Goal: Find specific page/section: Find specific page/section

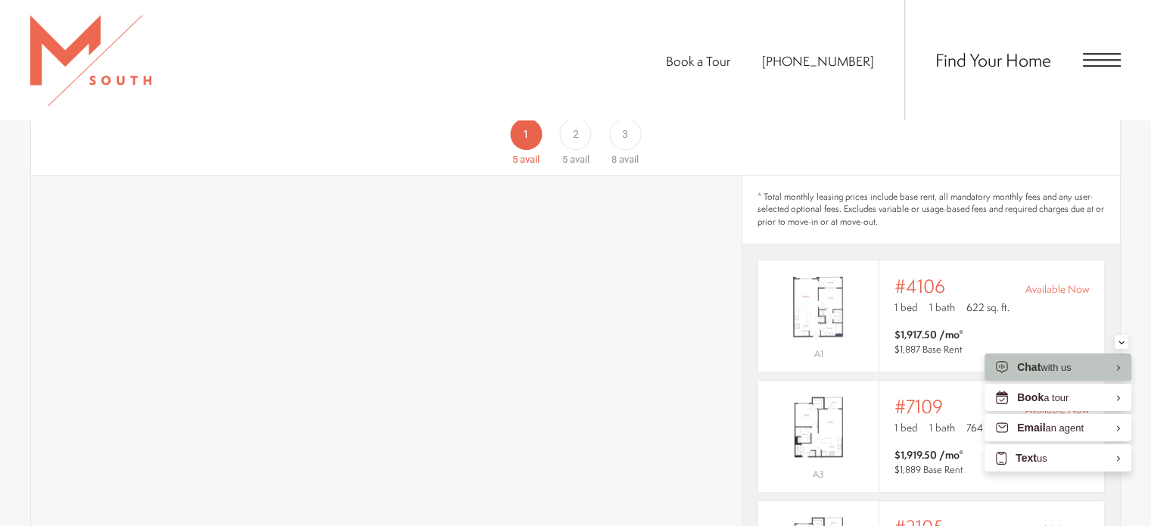
scroll to position [1263, 0]
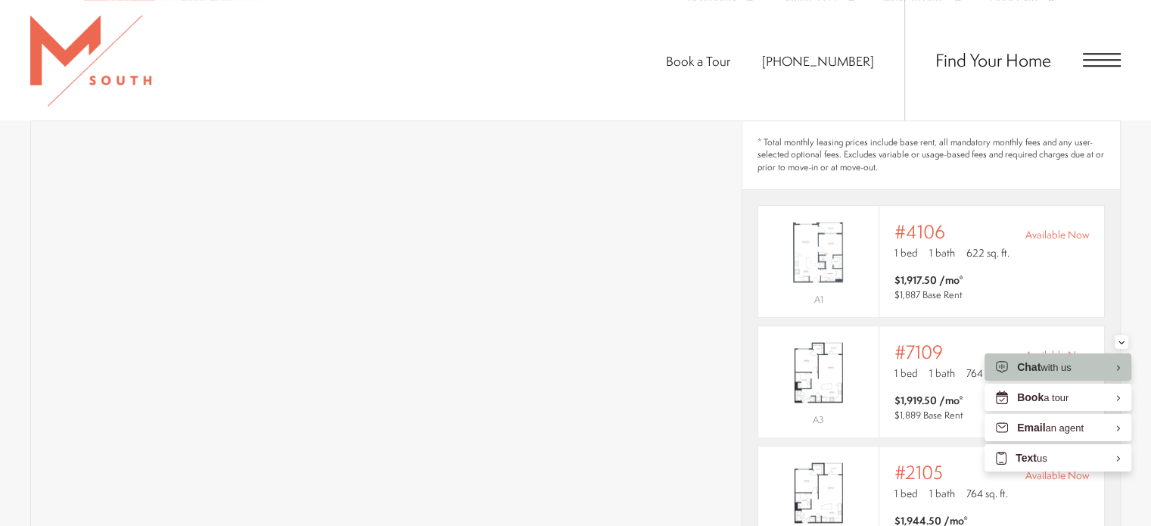
click at [1099, 57] on span "Open Menu" at bounding box center [1102, 60] width 38 height 14
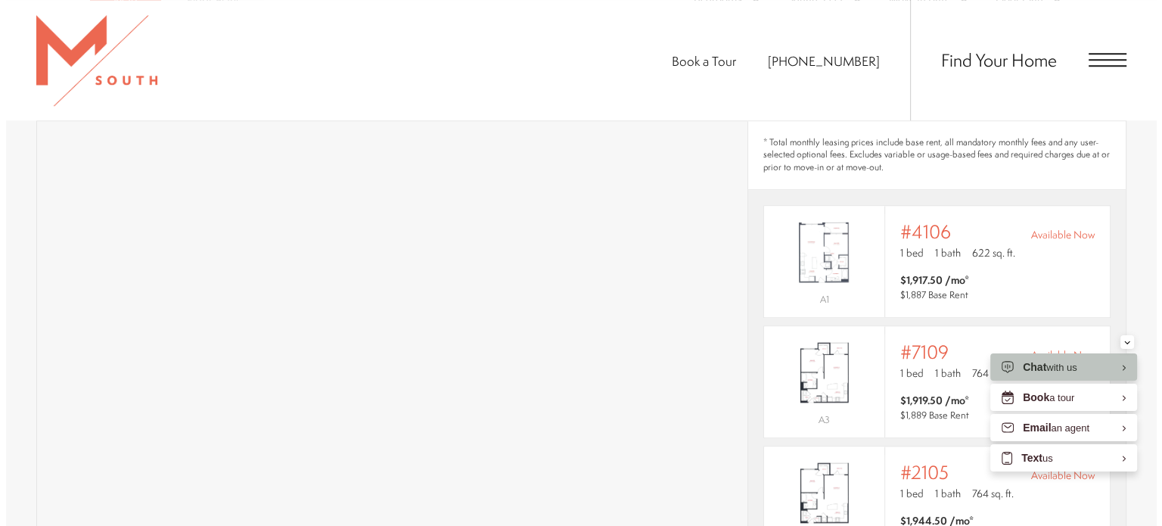
scroll to position [0, 0]
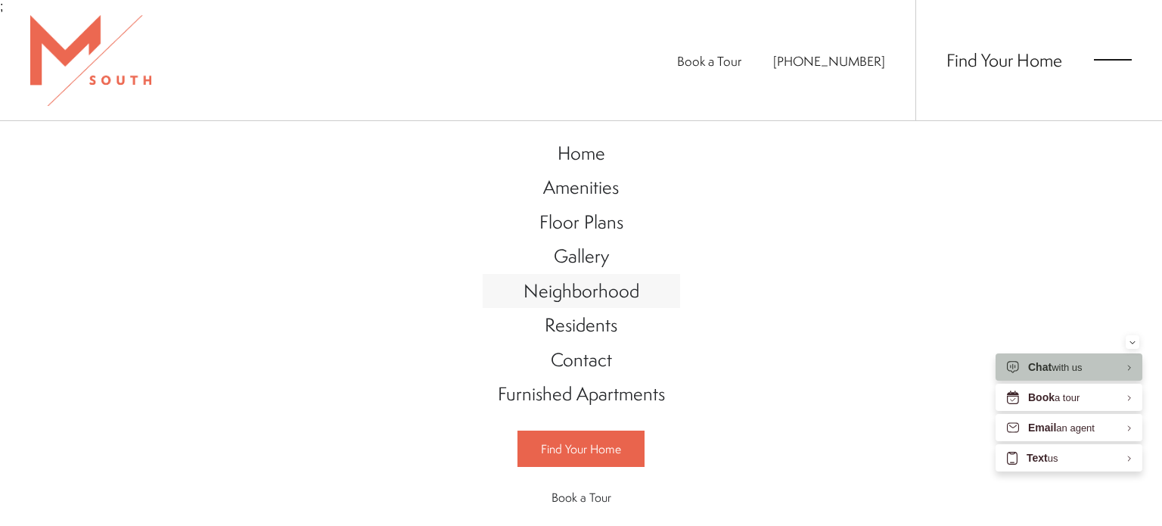
click at [575, 284] on span "Neighborhood" at bounding box center [582, 291] width 116 height 26
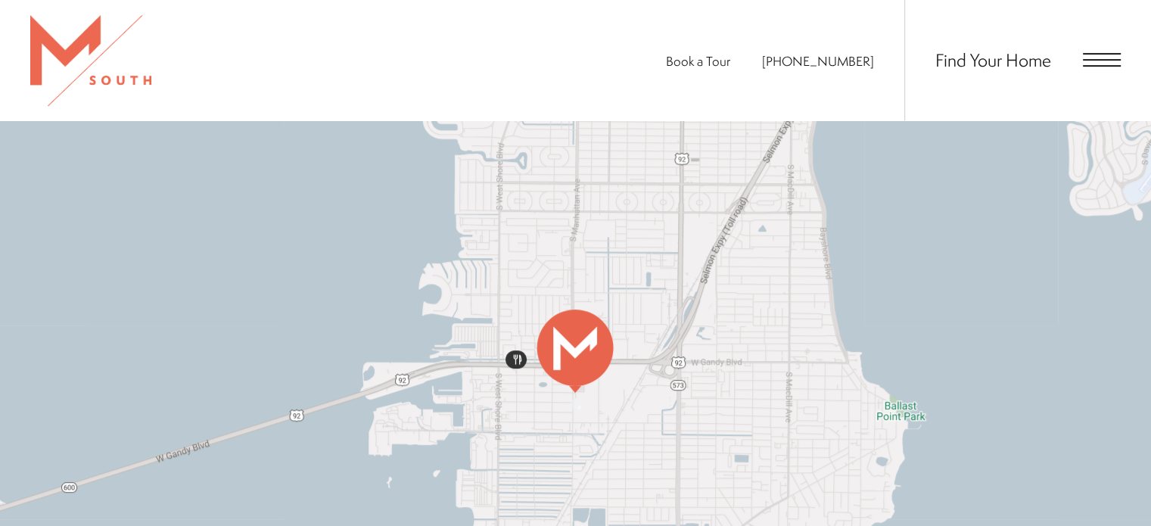
scroll to position [681, 0]
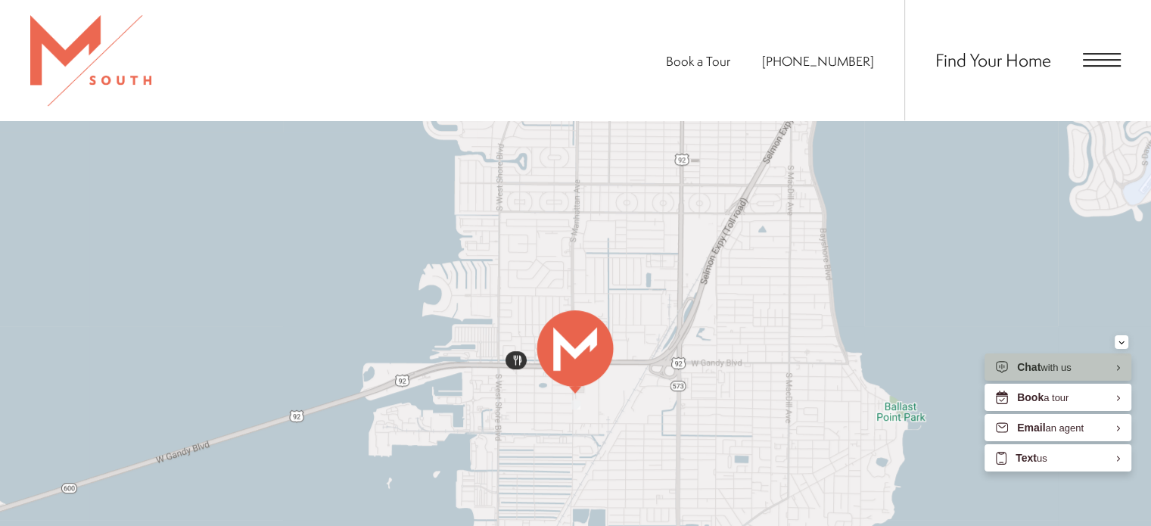
click at [1114, 60] on span "Open Menu" at bounding box center [1102, 60] width 38 height 2
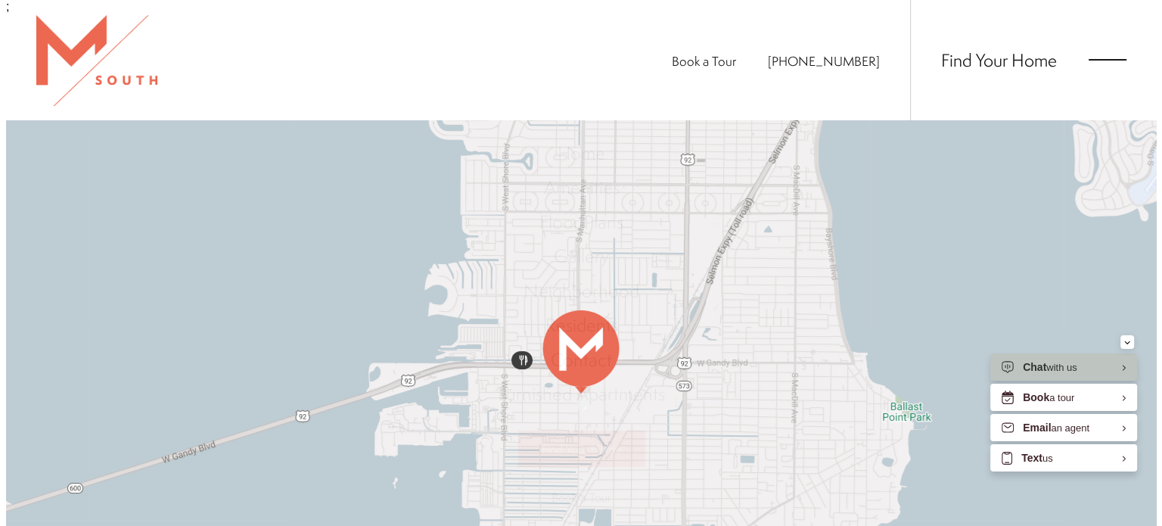
scroll to position [0, 0]
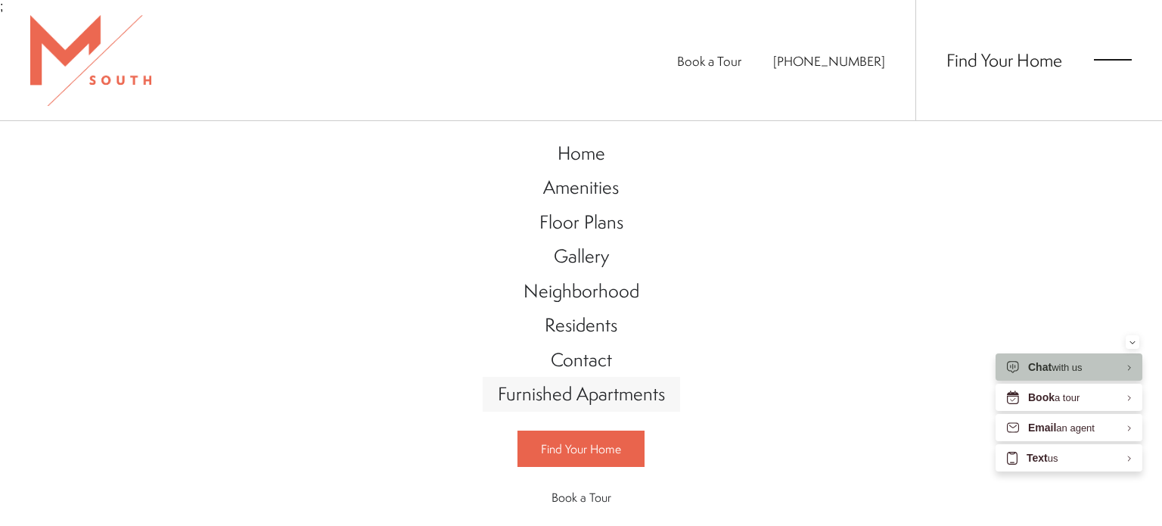
click at [626, 390] on span "Furnished Apartments" at bounding box center [581, 394] width 167 height 26
